Goal: Information Seeking & Learning: Compare options

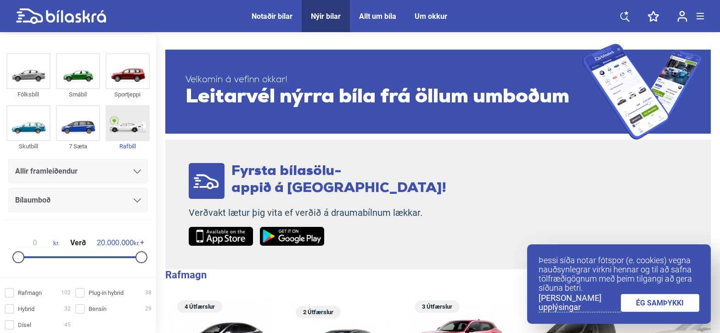
click at [126, 124] on img at bounding box center [128, 123] width 42 height 34
checkbox input "true"
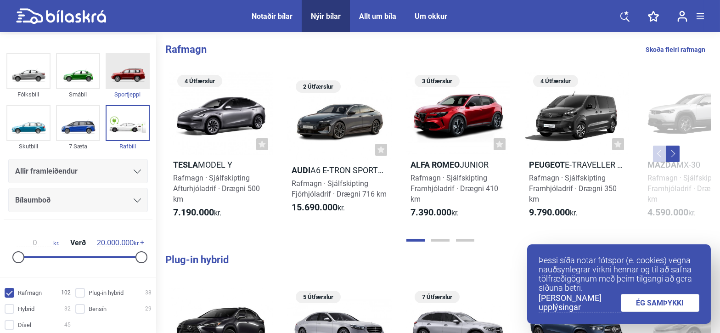
click at [129, 81] on img at bounding box center [128, 71] width 42 height 34
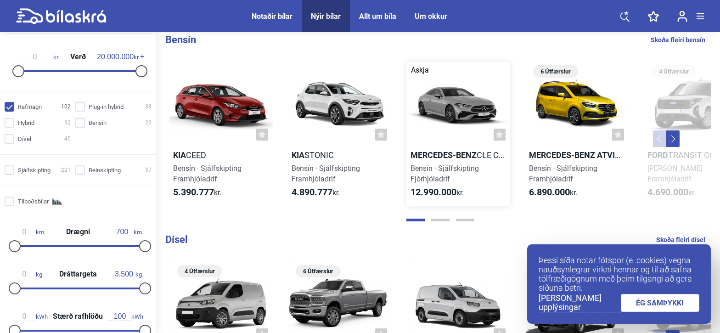
scroll to position [643, 0]
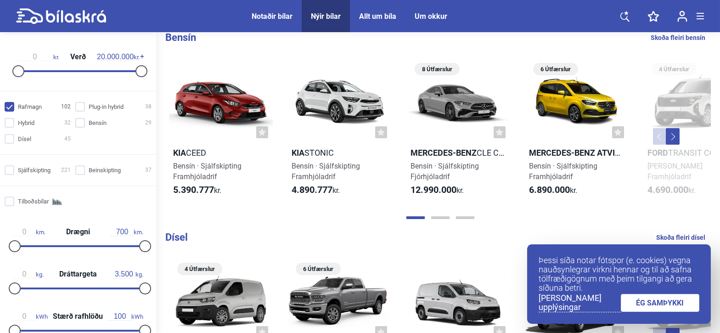
click at [674, 303] on link "ÉG SAMÞYKKI" at bounding box center [660, 303] width 79 height 18
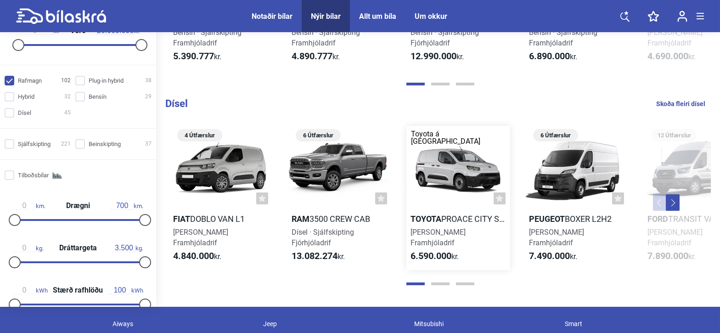
scroll to position [780, 0]
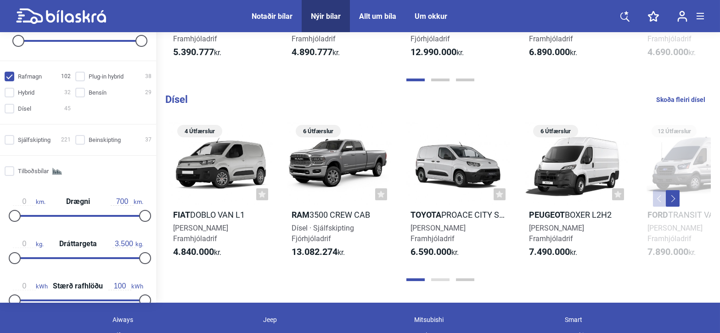
click at [446, 279] on button "Page 2" at bounding box center [440, 279] width 18 height 3
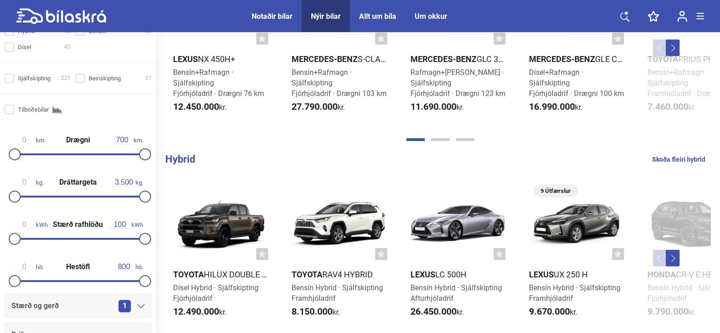
scroll to position [366, 0]
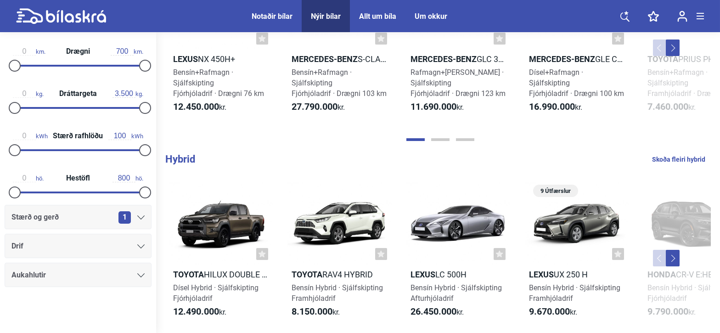
click at [134, 245] on div "Drif" at bounding box center [77, 246] width 133 height 13
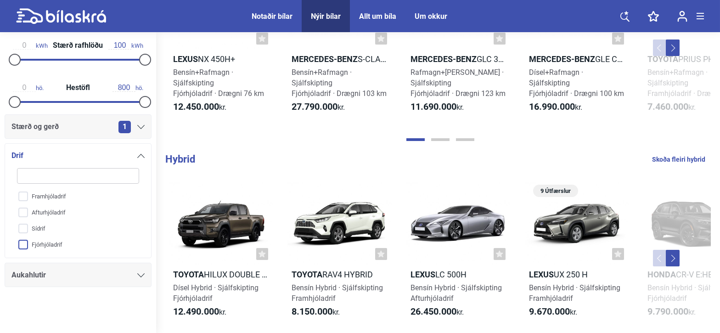
click at [19, 243] on input "Fjórhjóladrif" at bounding box center [72, 245] width 123 height 16
checkbox input "true"
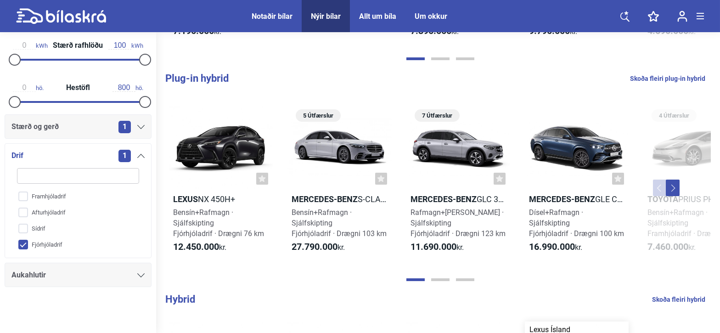
scroll to position [92, 0]
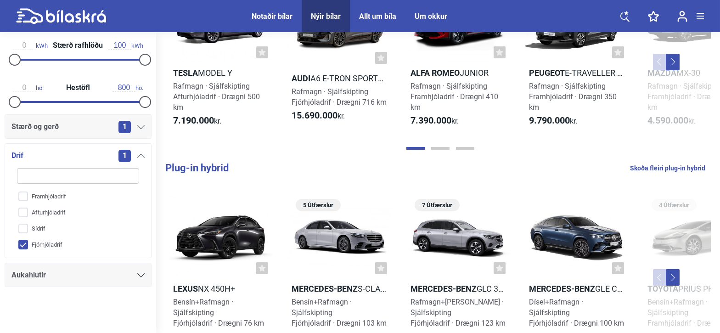
click at [134, 126] on div "1" at bounding box center [131, 127] width 26 height 12
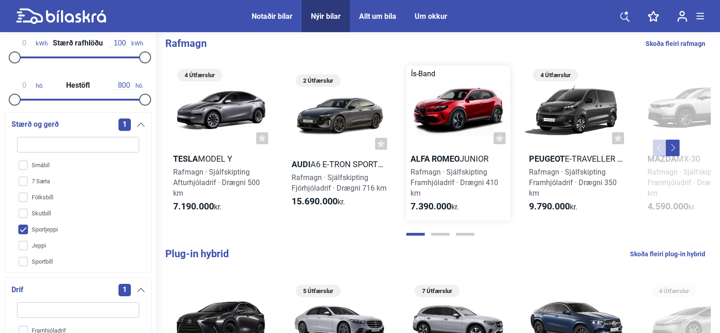
scroll to position [0, 0]
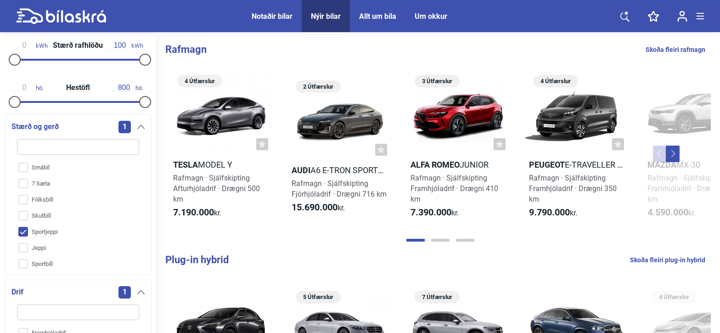
click at [674, 155] on button "Next" at bounding box center [673, 154] width 14 height 17
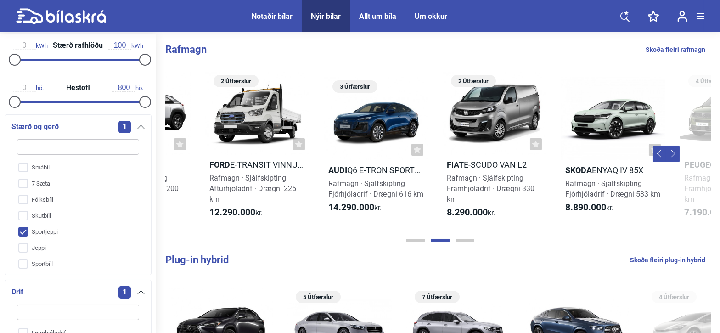
scroll to position [0, 557]
click at [673, 155] on button "Next" at bounding box center [673, 154] width 14 height 17
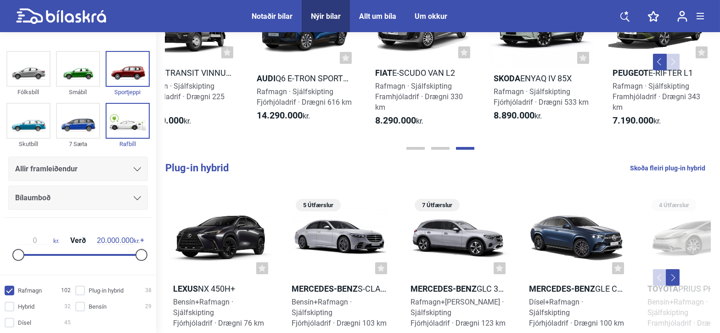
scroll to position [0, 0]
click at [134, 168] on icon at bounding box center [137, 169] width 7 height 4
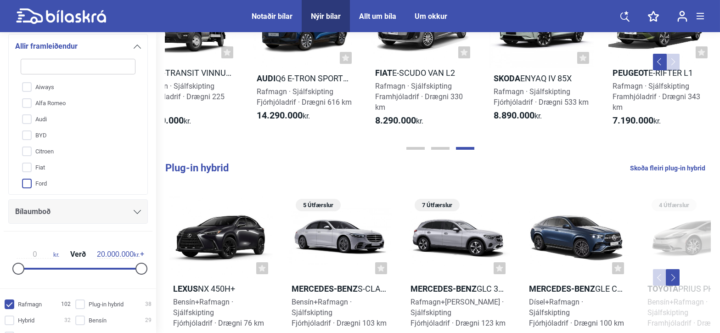
click at [24, 181] on input "Ford" at bounding box center [72, 184] width 116 height 16
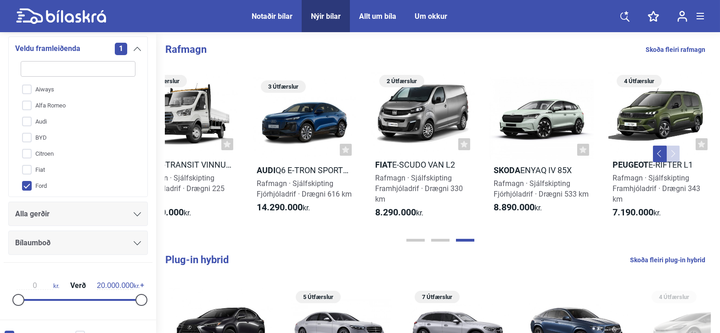
click at [657, 157] on button "Previous" at bounding box center [660, 154] width 14 height 17
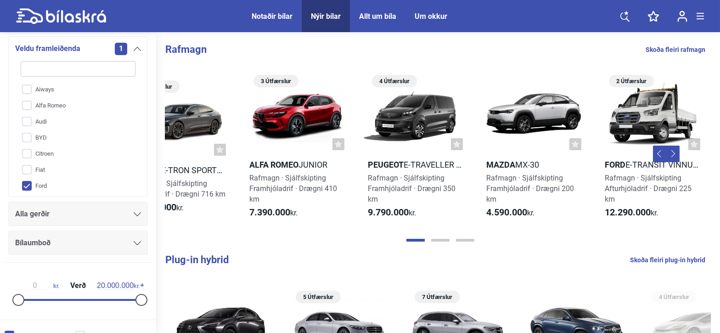
click at [657, 157] on button "Previous" at bounding box center [660, 154] width 14 height 17
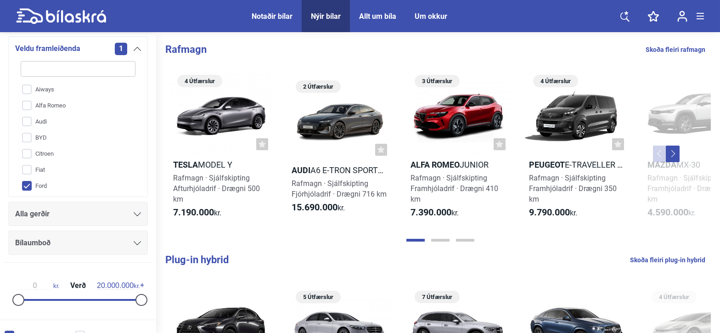
click at [657, 157] on button "Previous" at bounding box center [660, 154] width 14 height 17
click at [67, 184] on input "Ford" at bounding box center [72, 186] width 116 height 16
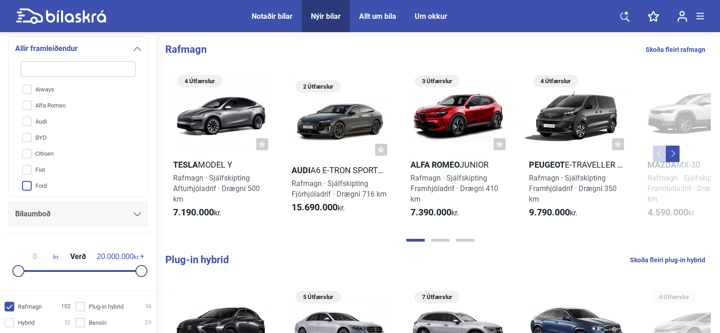
click at [29, 182] on input "Ford" at bounding box center [72, 186] width 116 height 16
checkbox input "true"
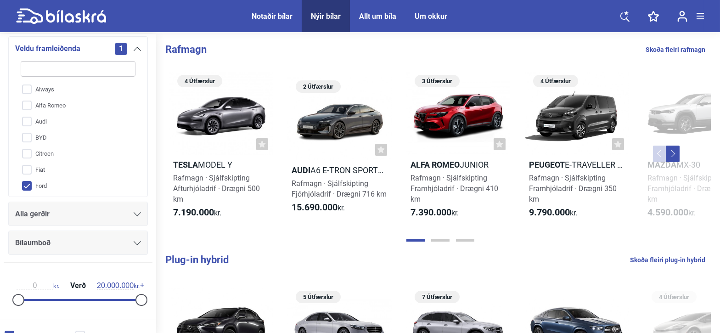
click at [326, 13] on div "Nýir bílar" at bounding box center [326, 16] width 30 height 9
checkbox input "false"
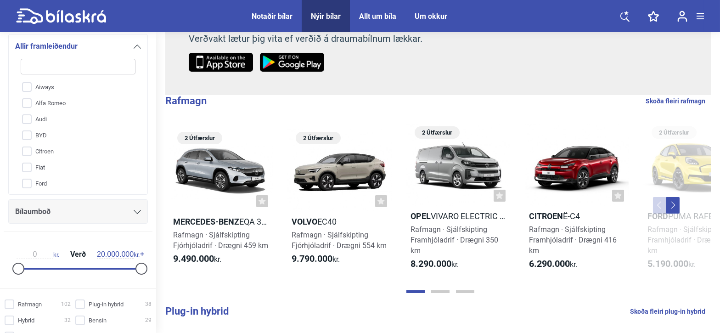
scroll to position [184, 0]
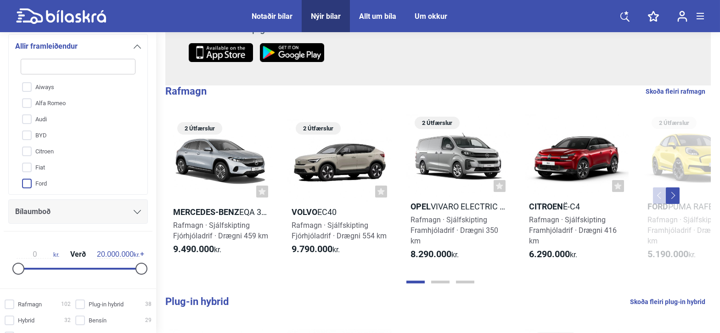
click at [29, 181] on input "Ford" at bounding box center [72, 184] width 116 height 16
checkbox input "true"
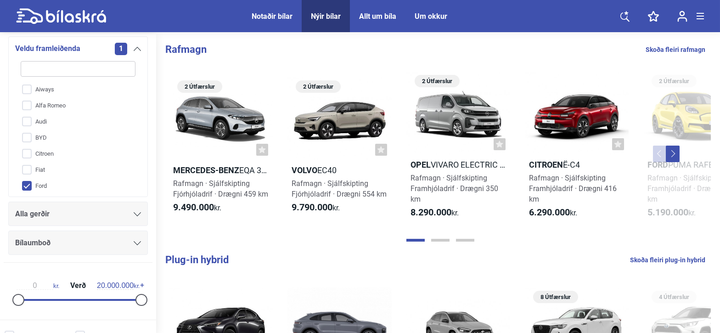
click at [129, 210] on div "Alla gerðir" at bounding box center [78, 214] width 126 height 13
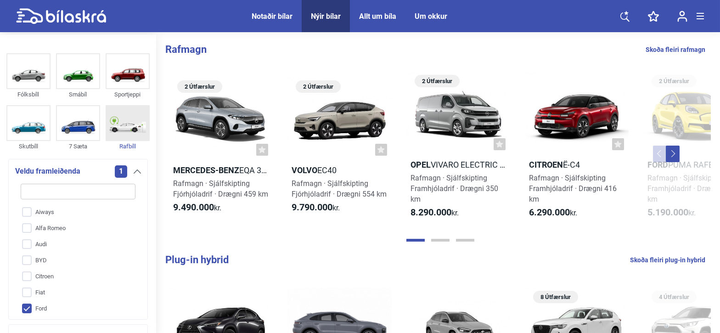
click at [120, 128] on img at bounding box center [128, 123] width 42 height 34
checkbox input "true"
click at [123, 76] on img at bounding box center [128, 71] width 42 height 34
checkbox input "true"
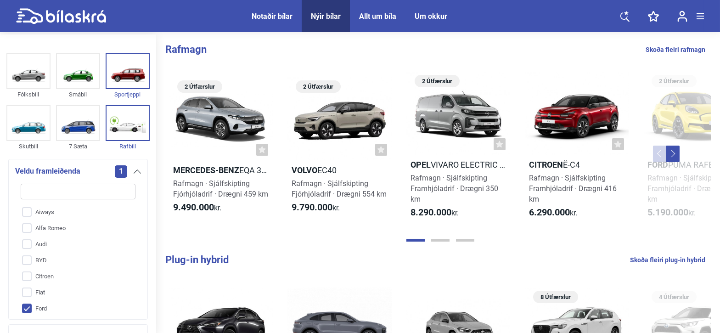
click at [668, 49] on link "Skoða fleiri rafmagn" at bounding box center [675, 50] width 60 height 12
click at [668, 48] on link "Skoða fleiri rafmagn" at bounding box center [675, 50] width 60 height 12
click at [671, 50] on link "Skoða fleiri rafmagn" at bounding box center [675, 50] width 60 height 12
click at [674, 151] on button "Next" at bounding box center [673, 154] width 14 height 17
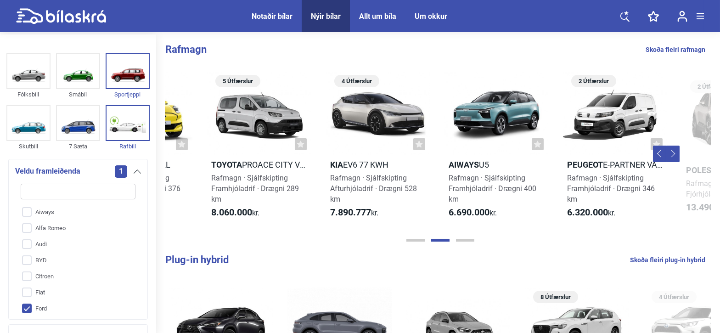
scroll to position [0, 557]
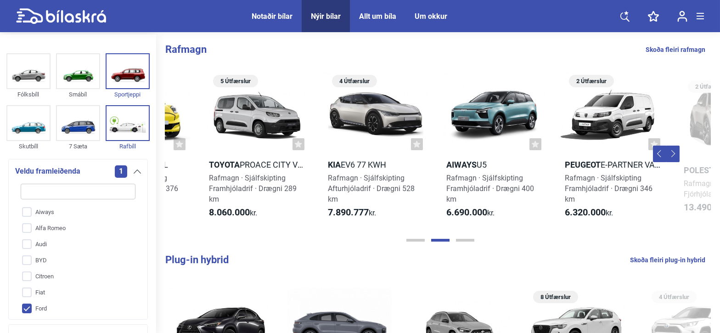
click at [674, 151] on button "Next" at bounding box center [673, 154] width 14 height 17
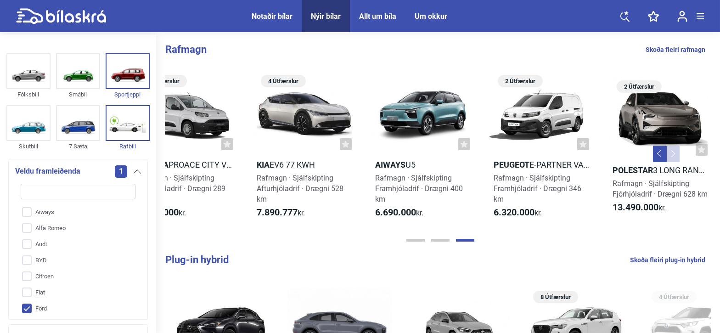
click at [680, 47] on link "Skoða fleiri rafmagn" at bounding box center [675, 50] width 60 height 12
click at [699, 13] on span at bounding box center [699, 13] width 7 height 1
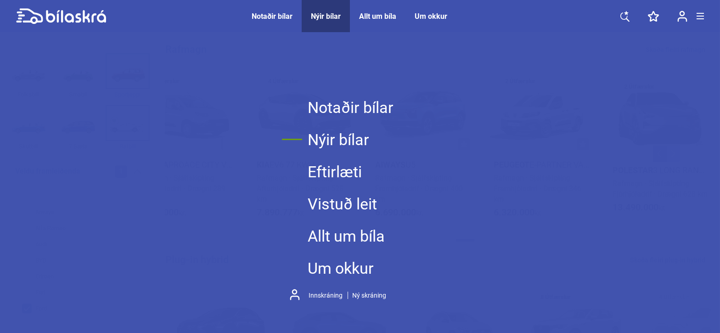
click at [332, 135] on link "Nýir bílar" at bounding box center [351, 139] width 86 height 32
checkbox input "false"
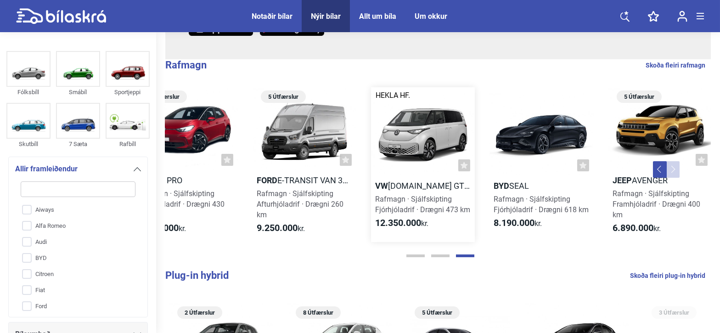
scroll to position [230, 0]
